Goal: Task Accomplishment & Management: Manage account settings

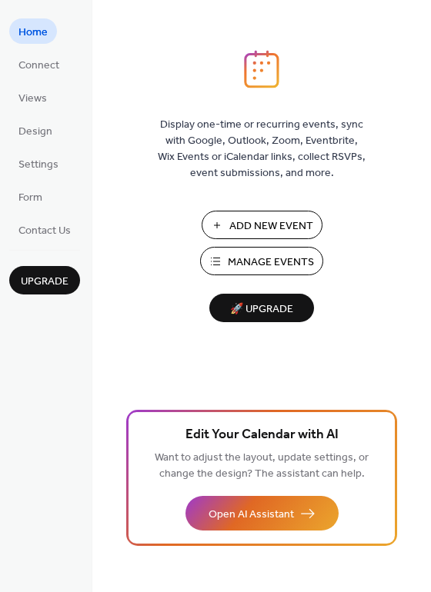
click at [255, 258] on span "Manage Events" at bounding box center [271, 263] width 86 height 16
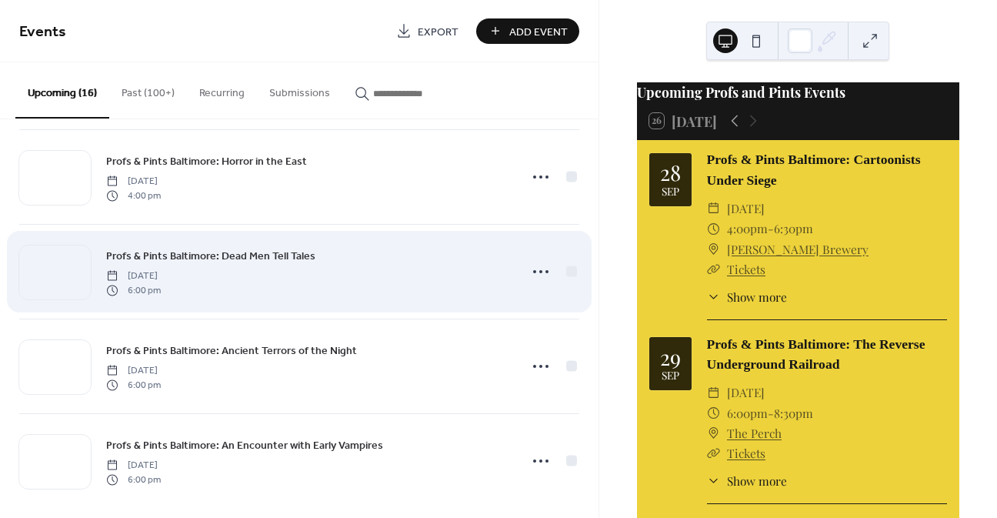
scroll to position [1160, 0]
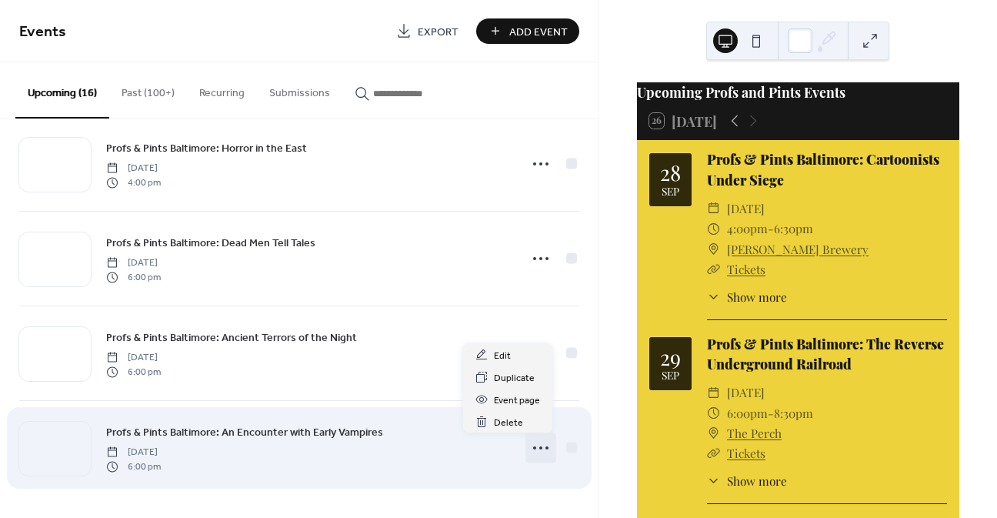
click at [545, 446] on circle at bounding box center [546, 447] width 3 height 3
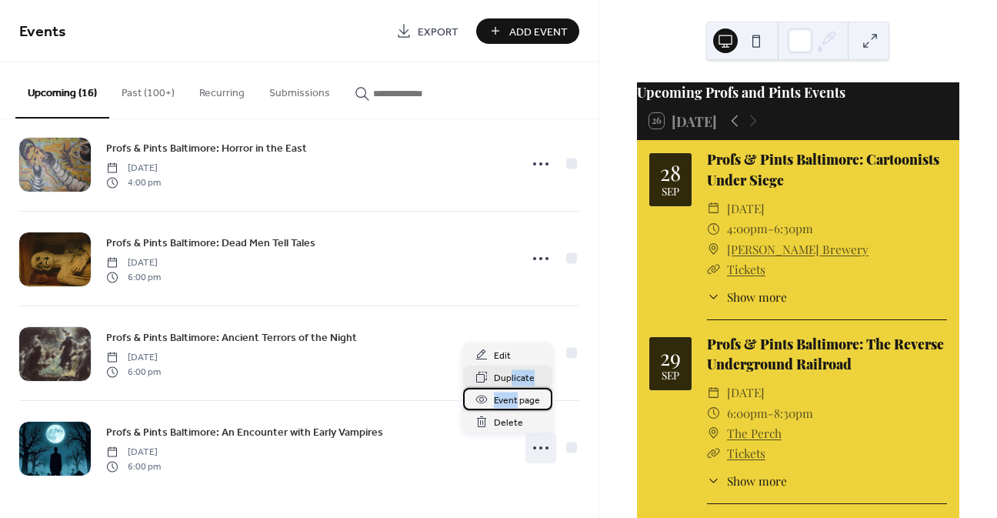
drag, startPoint x: 516, startPoint y: 400, endPoint x: 504, endPoint y: 375, distance: 27.2
click at [505, 377] on div "Edit Duplicate Event page Delete" at bounding box center [507, 387] width 89 height 89
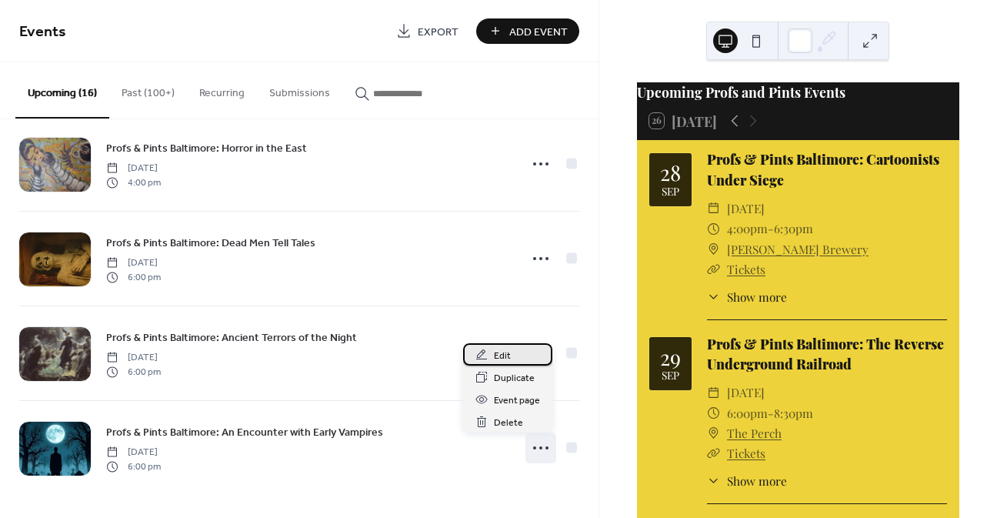
click at [499, 356] on span "Edit" at bounding box center [502, 356] width 17 height 16
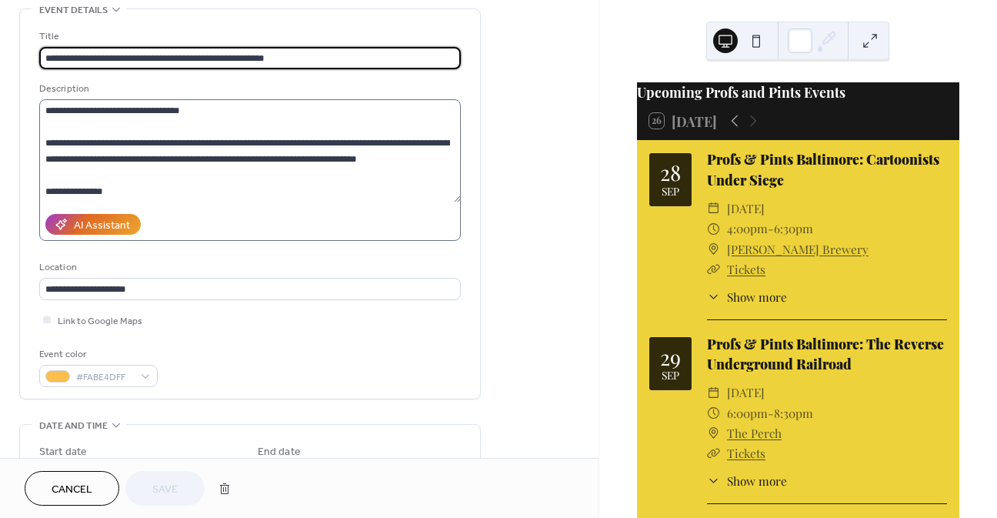
scroll to position [408, 0]
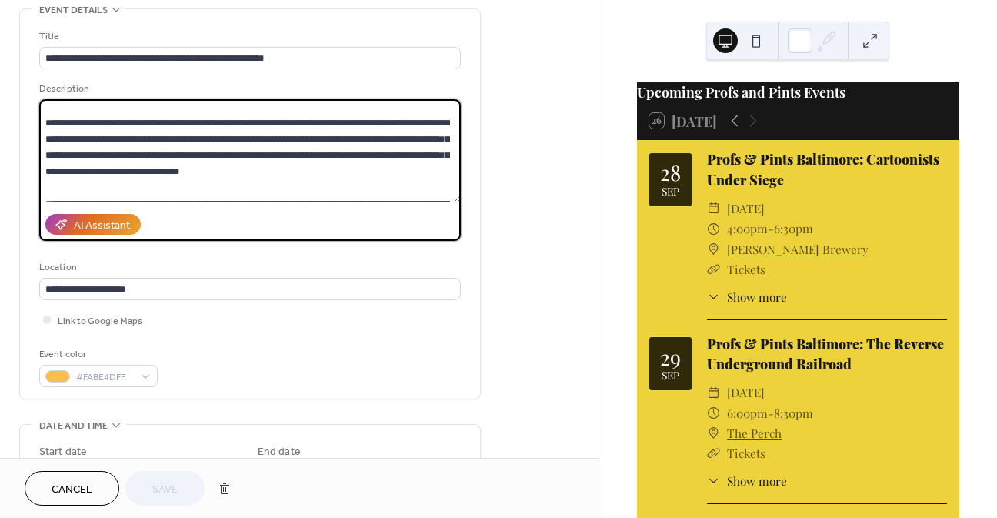
click at [349, 171] on textarea at bounding box center [249, 150] width 421 height 103
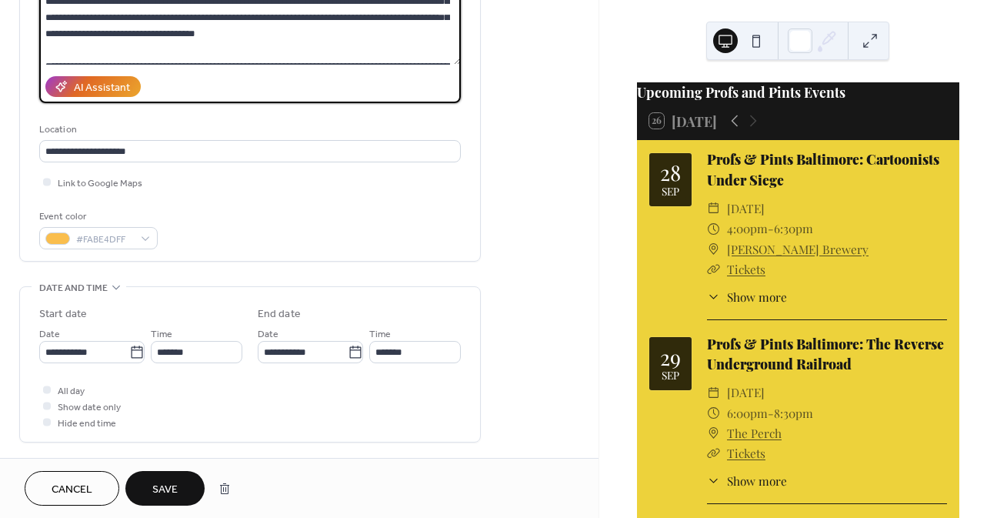
scroll to position [231, 0]
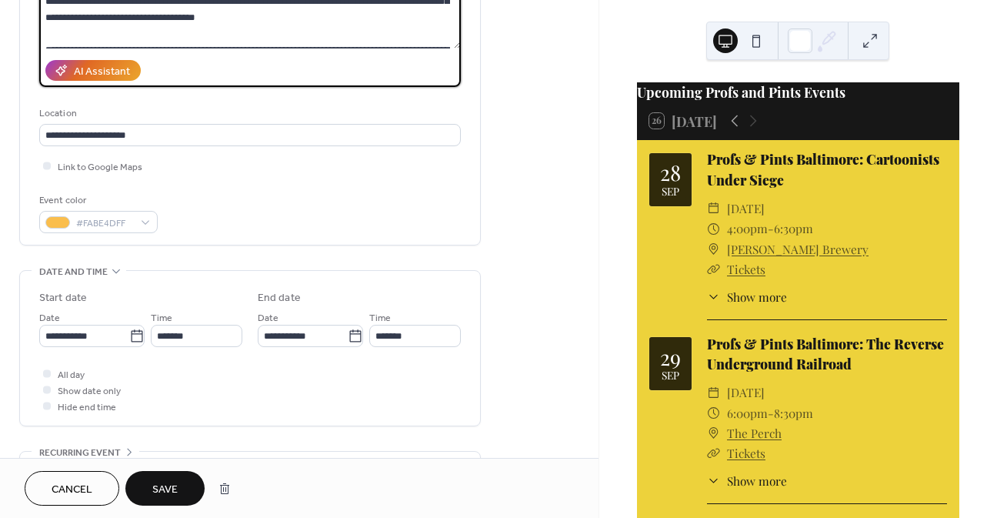
type textarea "**********"
click at [168, 487] on span "Save" at bounding box center [164, 489] width 25 height 16
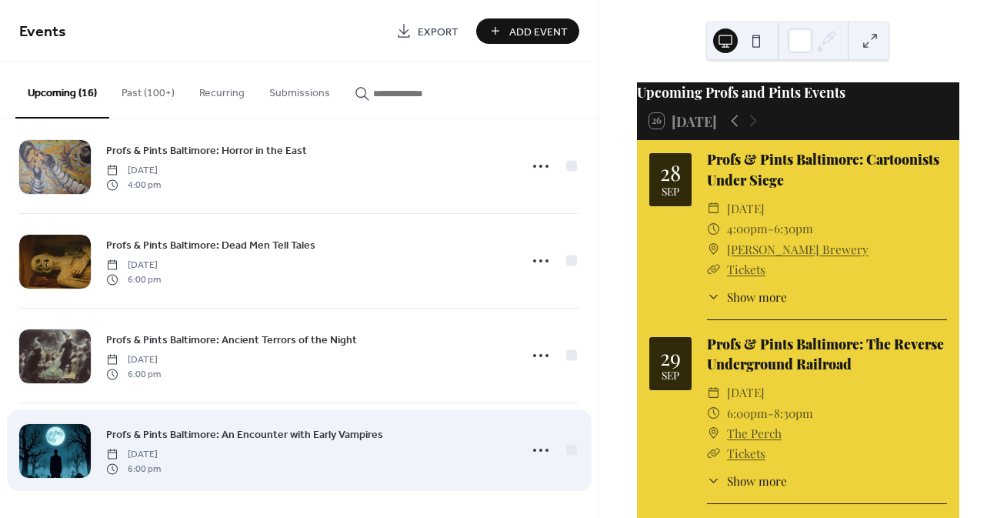
scroll to position [1160, 0]
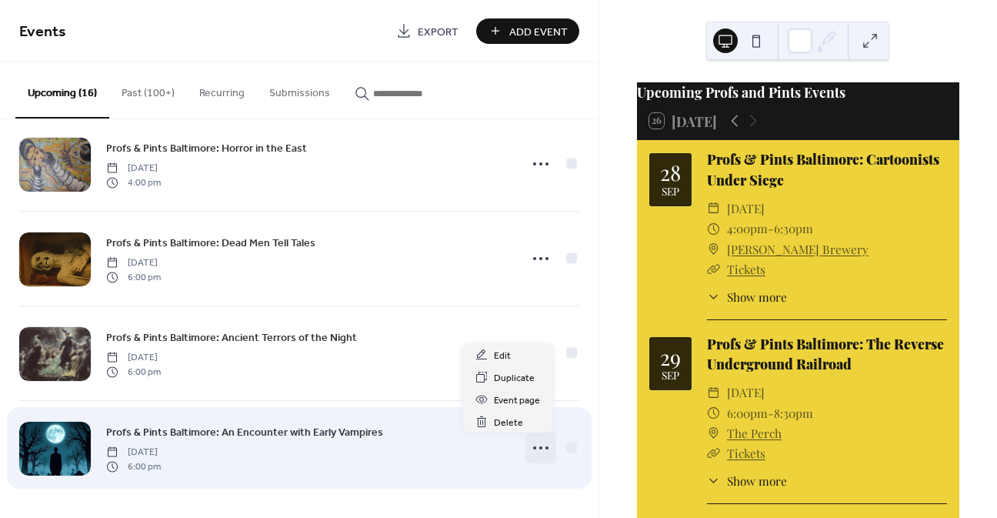
click at [538, 448] on icon at bounding box center [540, 447] width 25 height 25
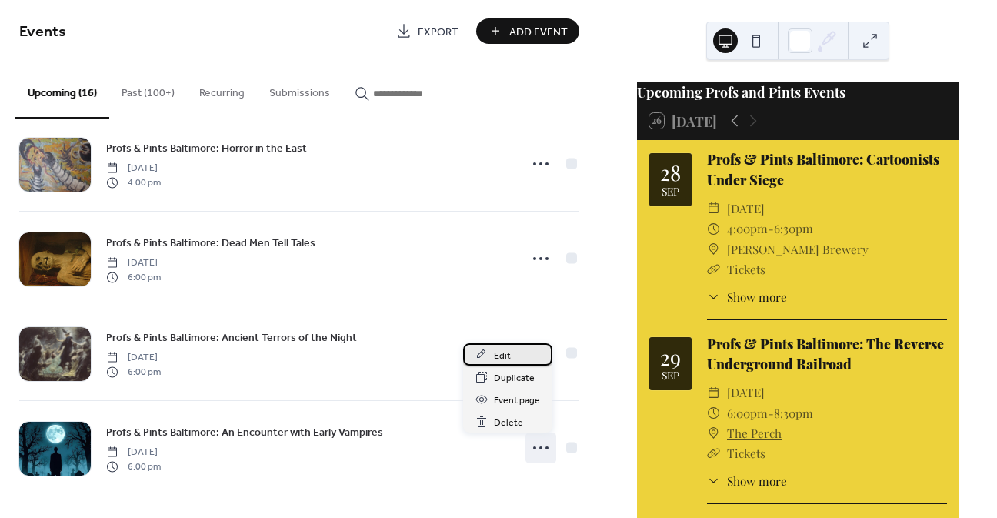
click at [514, 353] on div "Edit" at bounding box center [507, 354] width 89 height 22
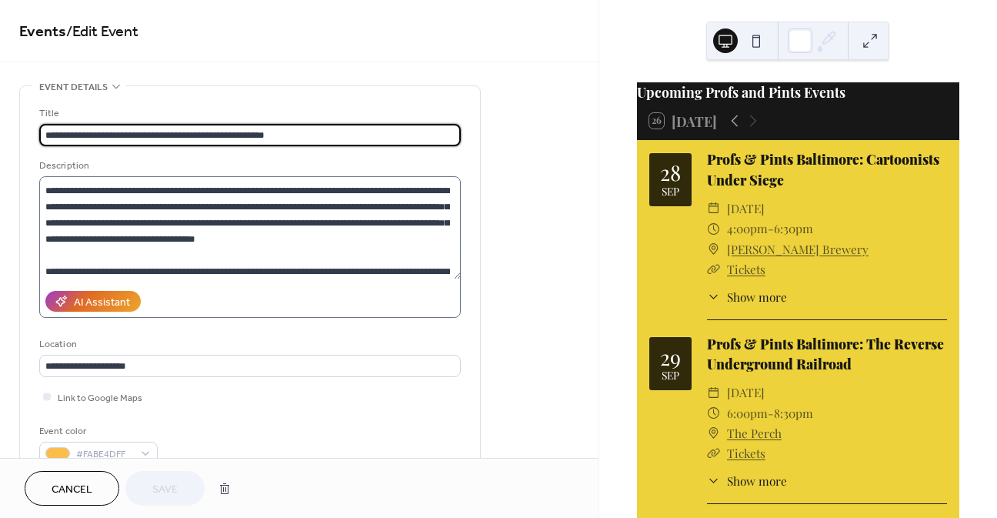
scroll to position [408, 0]
